Goal: Task Accomplishment & Management: Manage account settings

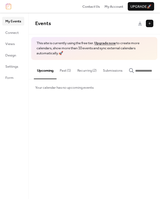
click at [66, 68] on button "Past (1)" at bounding box center [65, 69] width 18 height 19
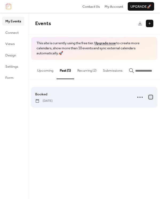
click at [149, 98] on div at bounding box center [151, 97] width 4 height 4
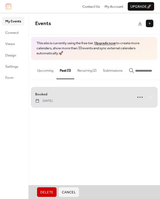
click at [44, 191] on span "Delete" at bounding box center [46, 192] width 13 height 5
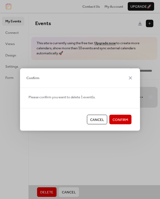
click at [118, 120] on span "Confirm" at bounding box center [120, 119] width 16 height 5
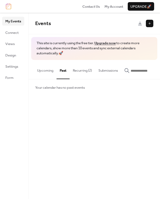
click at [48, 69] on button "Upcoming" at bounding box center [45, 69] width 23 height 19
click at [49, 70] on button "Upcoming" at bounding box center [45, 69] width 23 height 19
click at [46, 72] on button "Upcoming" at bounding box center [45, 69] width 23 height 19
click at [149, 22] on button at bounding box center [149, 23] width 7 height 7
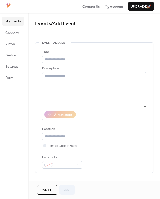
click at [9, 7] on img at bounding box center [8, 6] width 5 height 6
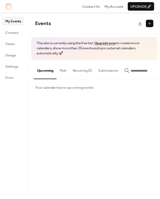
click at [149, 22] on button at bounding box center [149, 23] width 7 height 7
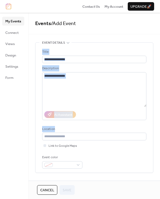
drag, startPoint x: 158, startPoint y: 46, endPoint x: 159, endPoint y: 125, distance: 79.1
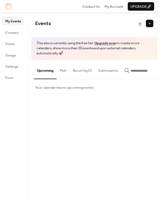
click at [76, 69] on button "Recurring (2)" at bounding box center [82, 69] width 26 height 19
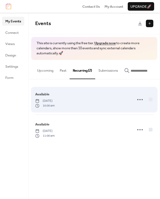
click at [55, 103] on span "Tuesday, July 1, 2025" at bounding box center [44, 100] width 19 height 5
click at [142, 100] on icon at bounding box center [139, 99] width 9 height 9
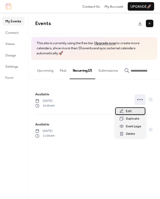
click at [130, 110] on span "Edit" at bounding box center [129, 111] width 6 height 5
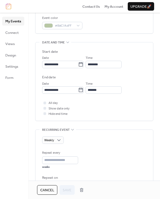
scroll to position [147, 0]
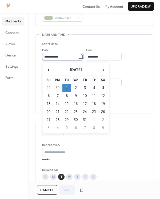
click at [83, 57] on icon at bounding box center [80, 56] width 5 height 5
click at [78, 57] on input "**********" at bounding box center [60, 56] width 36 height 7
click at [103, 70] on span "›" at bounding box center [103, 69] width 8 height 11
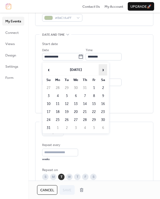
click at [103, 70] on span "›" at bounding box center [103, 69] width 8 height 11
click at [68, 94] on td "7" at bounding box center [66, 95] width 9 height 7
type input "**********"
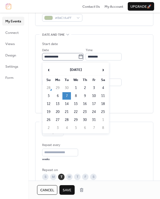
click at [83, 58] on icon at bounding box center [80, 56] width 5 height 5
click at [78, 58] on input "**********" at bounding box center [60, 56] width 36 height 7
click at [69, 94] on td "7" at bounding box center [66, 95] width 9 height 7
click at [83, 57] on label "**********" at bounding box center [62, 56] width 41 height 7
click at [78, 57] on input "**********" at bounding box center [60, 56] width 36 height 7
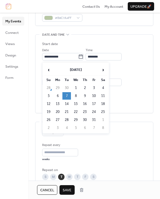
click at [68, 96] on td "7" at bounding box center [66, 95] width 9 height 7
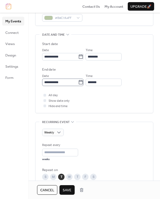
click at [83, 83] on icon at bounding box center [80, 82] width 5 height 5
click at [78, 83] on input "**********" at bounding box center [60, 82] width 36 height 7
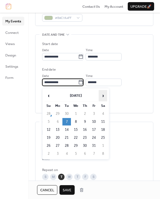
click at [104, 96] on span "›" at bounding box center [103, 95] width 8 height 11
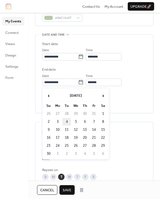
click at [67, 122] on td "4" at bounding box center [66, 121] width 9 height 7
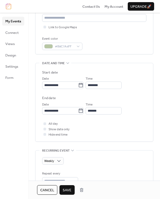
scroll to position [120, 0]
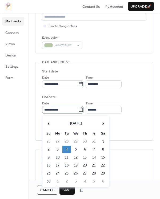
click at [83, 110] on icon at bounding box center [80, 109] width 5 height 5
click at [78, 110] on input "**********" at bounding box center [60, 109] width 36 height 7
click at [48, 123] on span "‹" at bounding box center [48, 123] width 8 height 11
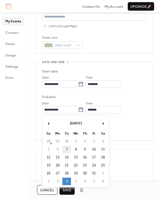
click at [66, 149] on td "7" at bounding box center [66, 149] width 9 height 7
type input "**********"
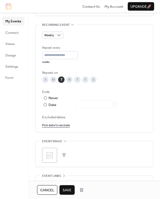
scroll to position [245, 0]
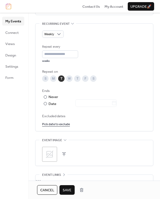
click at [55, 125] on link "Pick date to exclude" at bounding box center [56, 124] width 28 height 6
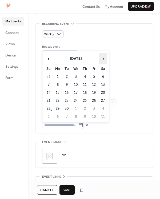
click at [101, 57] on span "›" at bounding box center [103, 58] width 8 height 11
click at [67, 92] on td "14" at bounding box center [66, 92] width 9 height 7
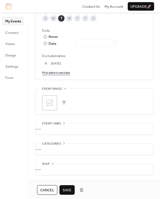
scroll to position [307, 0]
click at [65, 189] on span "Save" at bounding box center [67, 189] width 9 height 5
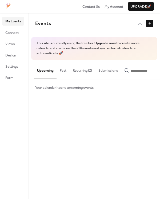
click at [88, 67] on button "Recurring (2)" at bounding box center [82, 69] width 26 height 19
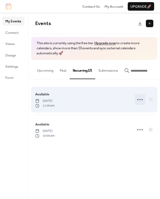
click at [140, 100] on icon at bounding box center [139, 99] width 9 height 9
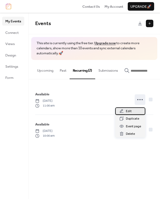
click at [127, 111] on span "Edit" at bounding box center [129, 111] width 6 height 5
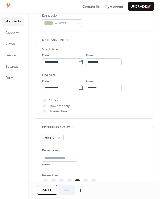
scroll to position [135, 0]
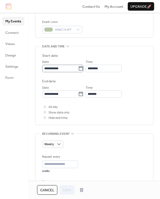
click at [83, 69] on icon at bounding box center [80, 68] width 5 height 5
click at [78, 69] on input "**********" at bounding box center [60, 68] width 36 height 7
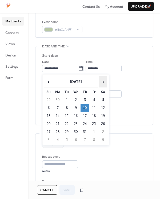
click at [103, 81] on span "›" at bounding box center [103, 81] width 8 height 11
click at [103, 82] on span "›" at bounding box center [103, 81] width 8 height 11
click at [84, 100] on td "4" at bounding box center [84, 99] width 9 height 7
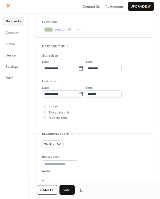
type input "**********"
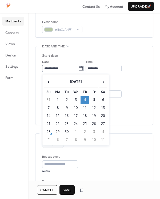
click at [83, 68] on icon at bounding box center [80, 68] width 5 height 5
click at [78, 68] on input "**********" at bounding box center [60, 68] width 36 height 7
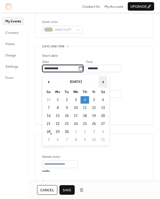
click at [102, 81] on span "›" at bounding box center [103, 81] width 8 height 11
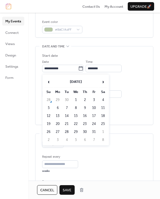
click at [70, 189] on span "Save" at bounding box center [67, 189] width 9 height 5
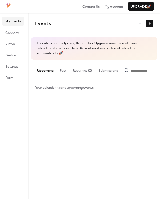
click at [85, 71] on button "Recurring (2)" at bounding box center [82, 69] width 26 height 19
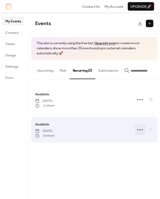
click at [138, 129] on icon at bounding box center [139, 129] width 9 height 9
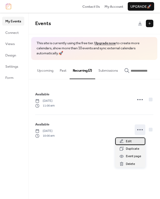
click at [129, 141] on span "Edit" at bounding box center [129, 141] width 6 height 5
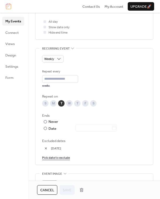
scroll to position [220, 0]
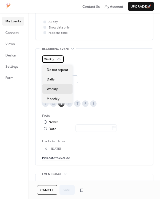
click at [59, 59] on icon at bounding box center [58, 58] width 5 height 5
click at [98, 65] on div "Weekly Repeat every * weeks Repeat on S M T W T F S Ends ​ Never ​ Date Exclude…" at bounding box center [94, 107] width 104 height 105
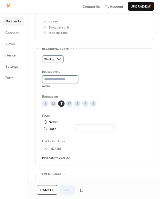
click at [78, 77] on input "*" at bounding box center [60, 78] width 36 height 7
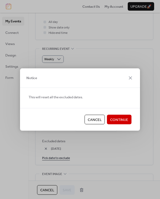
click at [123, 118] on span "Continue" at bounding box center [119, 119] width 18 height 5
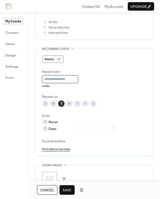
click at [78, 79] on input "*" at bounding box center [60, 78] width 36 height 7
type input "*"
click at [78, 77] on input "*" at bounding box center [60, 78] width 36 height 7
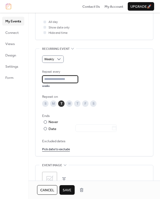
click at [78, 103] on div "T" at bounding box center [77, 103] width 6 height 6
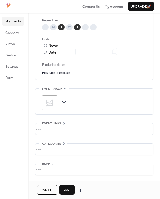
scroll to position [298, 0]
click at [64, 71] on link "Pick date to exclude" at bounding box center [56, 73] width 28 height 6
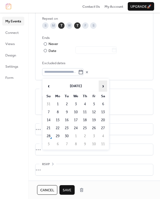
click at [102, 86] on span "›" at bounding box center [103, 86] width 8 height 11
click at [68, 121] on td "14" at bounding box center [66, 119] width 9 height 7
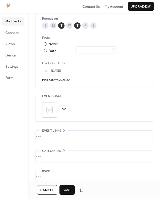
click at [57, 81] on link "Pick date to exclude" at bounding box center [56, 80] width 28 height 6
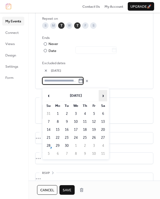
click at [104, 94] on span "›" at bounding box center [103, 95] width 8 height 11
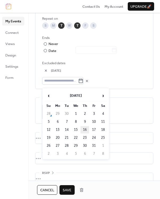
click at [88, 130] on td "16" at bounding box center [84, 129] width 9 height 7
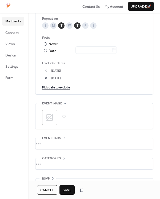
click at [58, 89] on link "Pick date to exclude" at bounding box center [56, 87] width 28 height 6
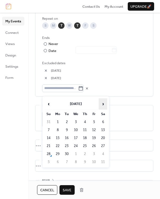
click at [104, 101] on span "›" at bounding box center [103, 103] width 8 height 11
click at [85, 146] on td "23" at bounding box center [84, 145] width 9 height 7
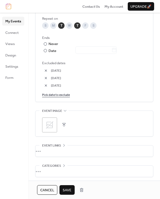
click at [69, 190] on span "Save" at bounding box center [67, 189] width 9 height 5
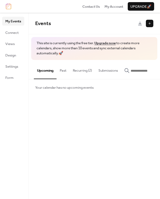
click at [77, 69] on button "Recurring (2)" at bounding box center [82, 69] width 26 height 19
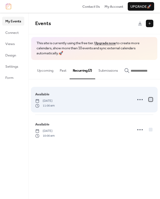
click at [150, 101] on div at bounding box center [151, 99] width 4 height 4
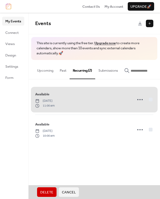
click at [47, 190] on span "Delete" at bounding box center [46, 192] width 13 height 5
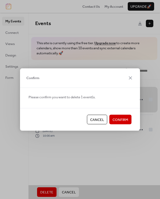
click at [120, 118] on span "Confirm" at bounding box center [120, 119] width 16 height 5
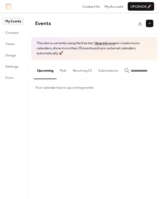
click at [79, 69] on button "Recurring (1)" at bounding box center [82, 69] width 26 height 19
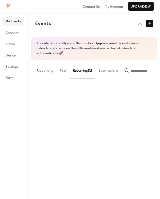
click at [79, 69] on button "Recurring (1)" at bounding box center [82, 69] width 26 height 19
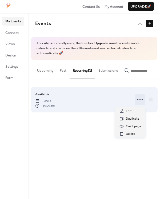
click at [142, 100] on icon at bounding box center [139, 99] width 9 height 9
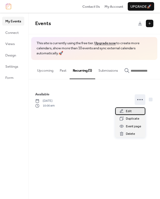
click at [129, 110] on span "Edit" at bounding box center [129, 111] width 6 height 5
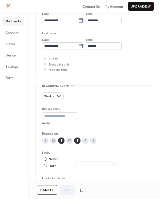
scroll to position [191, 0]
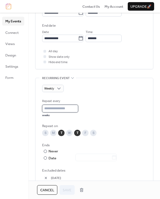
click at [78, 110] on input "*" at bounding box center [60, 108] width 36 height 7
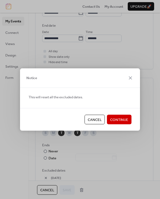
click at [116, 118] on span "Continue" at bounding box center [119, 119] width 18 height 5
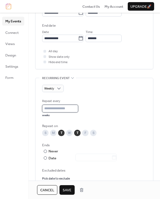
click at [78, 110] on input "*" at bounding box center [60, 108] width 36 height 7
type input "*"
click at [78, 110] on input "*" at bounding box center [60, 108] width 36 height 7
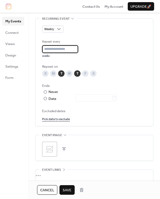
scroll to position [281, 0]
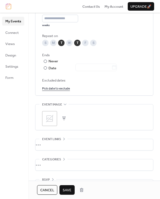
click at [65, 190] on span "Save" at bounding box center [67, 189] width 9 height 5
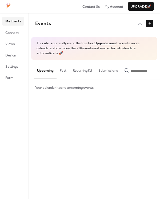
click at [86, 69] on button "Recurring (1)" at bounding box center [82, 69] width 26 height 19
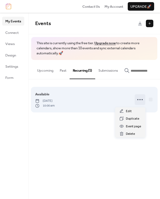
click at [137, 102] on icon at bounding box center [139, 99] width 9 height 9
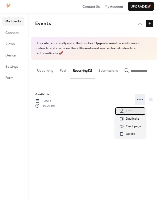
click at [130, 110] on span "Edit" at bounding box center [129, 111] width 6 height 5
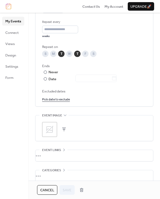
scroll to position [272, 0]
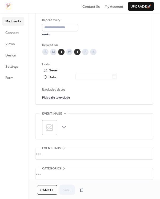
click at [51, 98] on link "Pick date to exclude" at bounding box center [56, 97] width 28 height 6
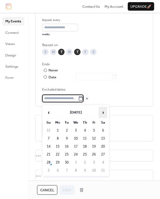
click at [103, 112] on span "›" at bounding box center [103, 112] width 8 height 11
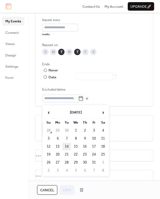
click at [67, 146] on td "14" at bounding box center [66, 146] width 9 height 7
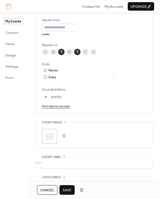
click at [64, 106] on link "Pick date to exclude" at bounding box center [56, 106] width 28 height 6
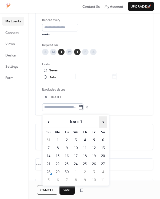
click at [104, 121] on span "›" at bounding box center [103, 122] width 8 height 11
click at [86, 156] on td "16" at bounding box center [84, 155] width 9 height 7
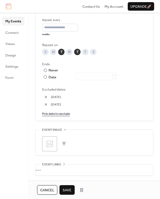
click at [64, 116] on link "Pick date to exclude" at bounding box center [56, 114] width 28 height 6
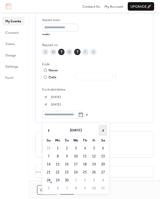
click at [103, 130] on span "›" at bounding box center [103, 130] width 8 height 11
click at [85, 172] on td "23" at bounding box center [84, 171] width 9 height 7
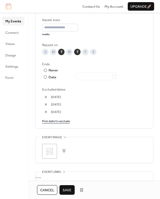
click at [66, 188] on span "Save" at bounding box center [67, 189] width 9 height 5
